Goal: Transaction & Acquisition: Purchase product/service

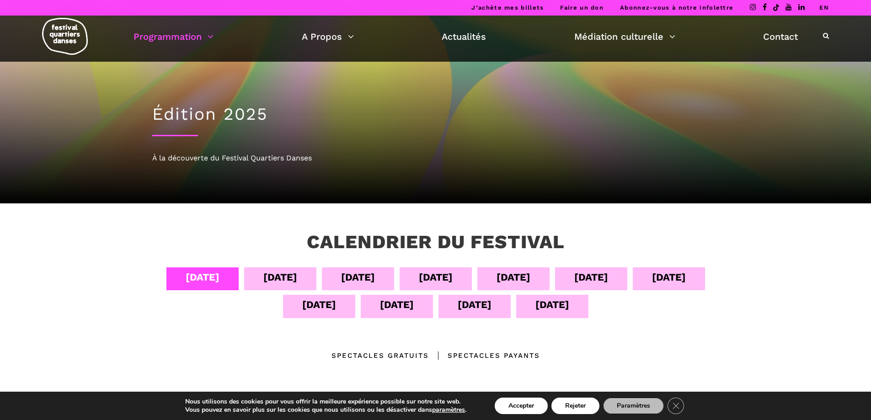
click at [257, 159] on div "À la découverte du Festival Quartiers Danses" at bounding box center [435, 158] width 567 height 12
click at [199, 161] on div "À la découverte du Festival Quartiers Danses" at bounding box center [435, 158] width 567 height 12
drag, startPoint x: 200, startPoint y: 161, endPoint x: 344, endPoint y: 62, distance: 174.1
click at [200, 161] on div "À la découverte du Festival Quartiers Danses" at bounding box center [435, 158] width 567 height 12
click at [475, 40] on link "Actualités" at bounding box center [464, 37] width 44 height 16
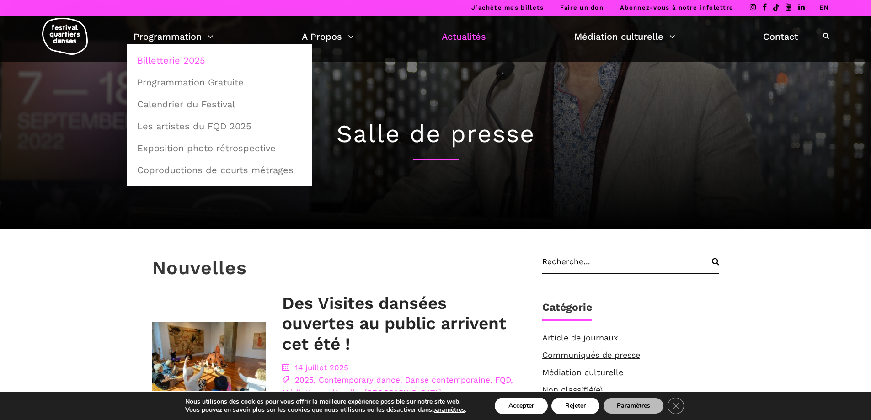
click at [199, 59] on link "Billetterie 2025" at bounding box center [220, 60] width 176 height 21
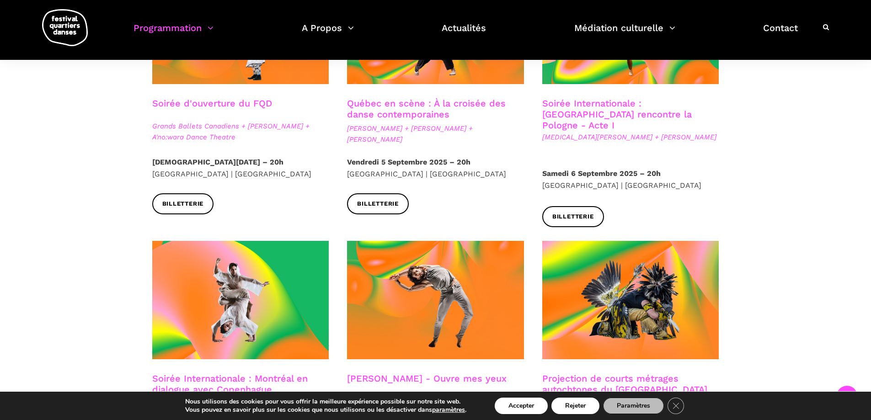
scroll to position [320, 0]
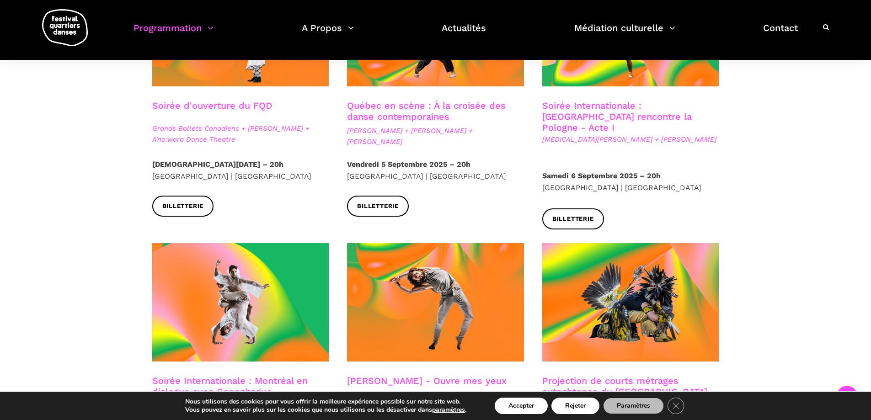
click at [411, 164] on strong "Vendredi 5 Septembre 2025 – 20h" at bounding box center [409, 164] width 124 height 9
click at [392, 119] on link "Québec en scène : À la croisée des danse contemporaines" at bounding box center [426, 111] width 159 height 22
click at [572, 215] on span "Billetterie" at bounding box center [574, 220] width 42 height 10
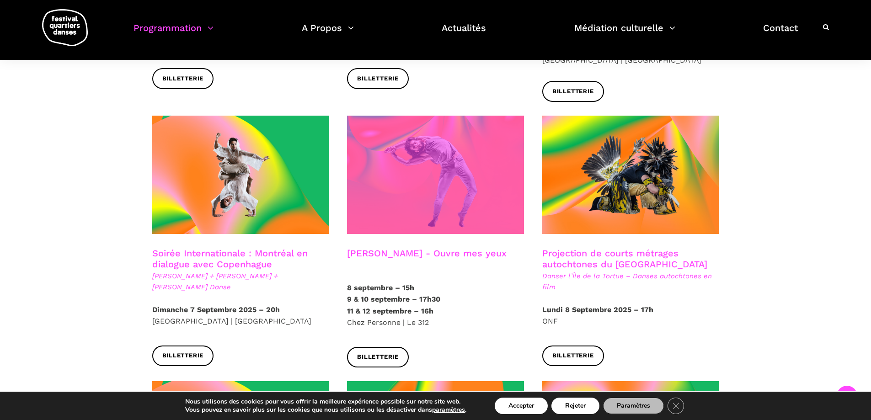
scroll to position [457, 0]
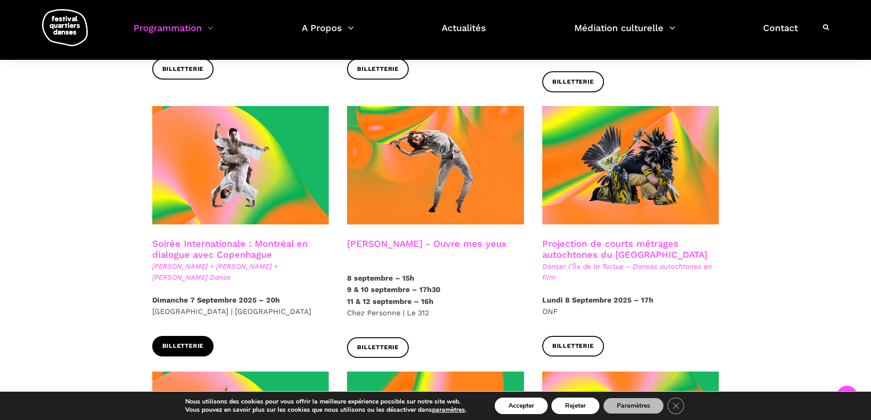
click at [178, 342] on span "Billetterie" at bounding box center [183, 347] width 42 height 10
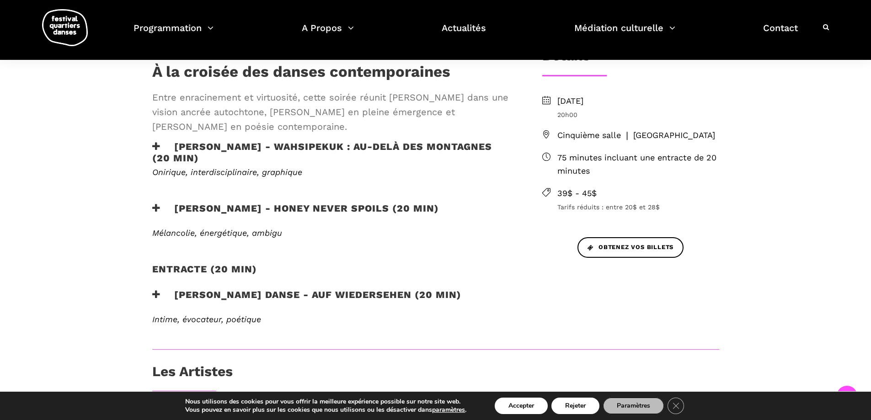
scroll to position [230, 0]
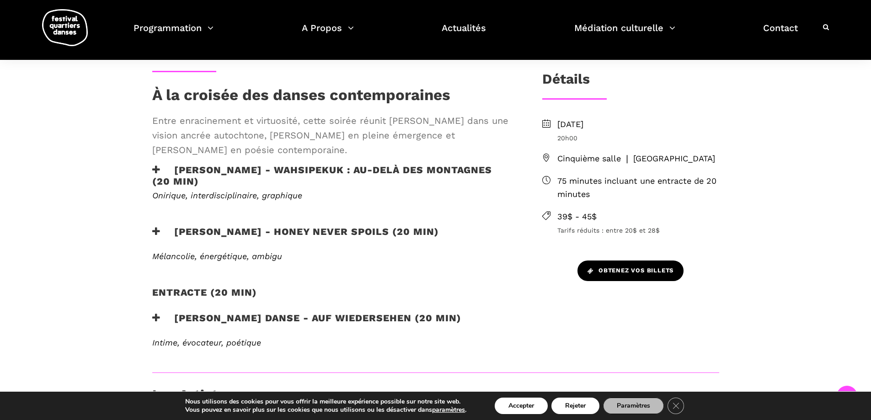
click at [640, 275] on span "Obtenez vos billets" at bounding box center [631, 271] width 86 height 10
